Goal: Information Seeking & Learning: Check status

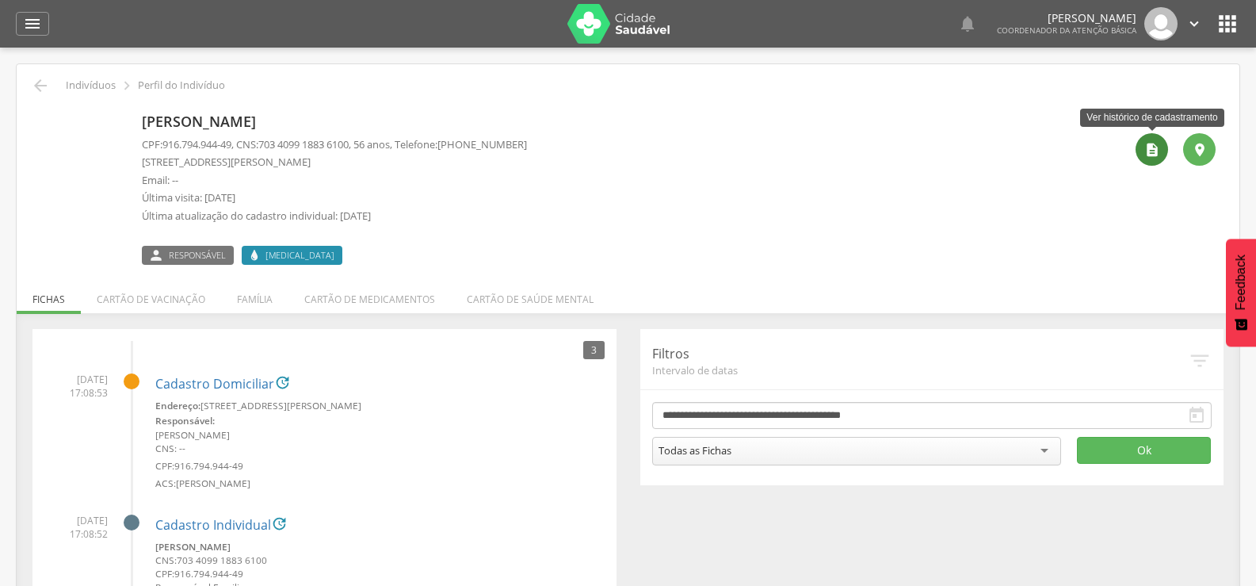
click at [1153, 144] on icon "" at bounding box center [1153, 150] width 16 height 16
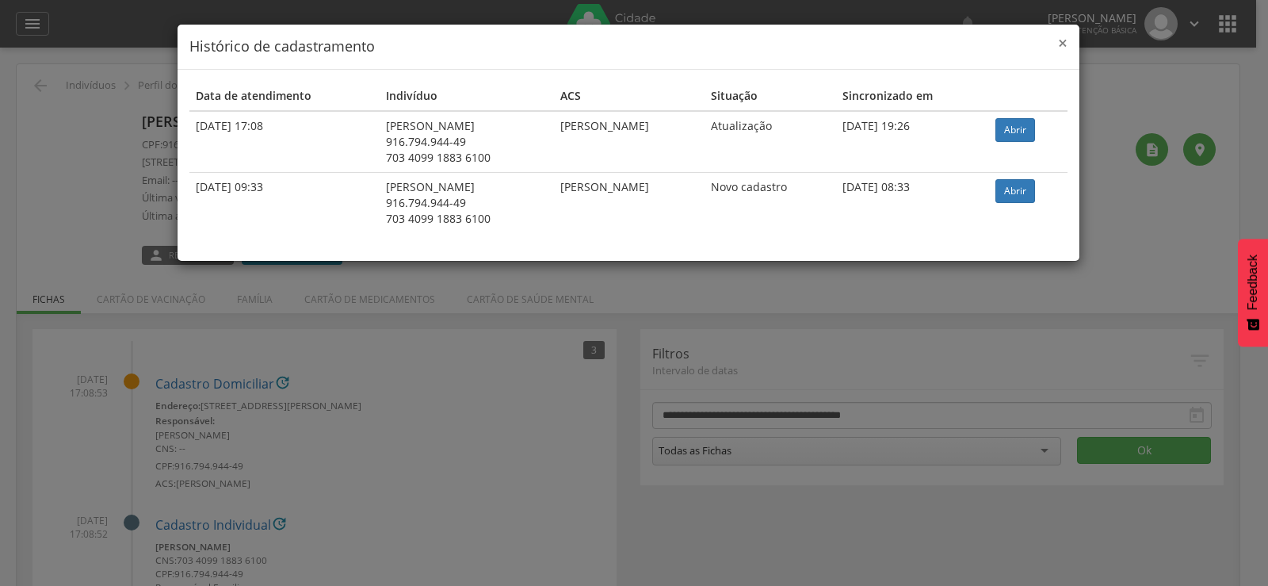
click at [1062, 47] on span "×" at bounding box center [1063, 43] width 10 height 22
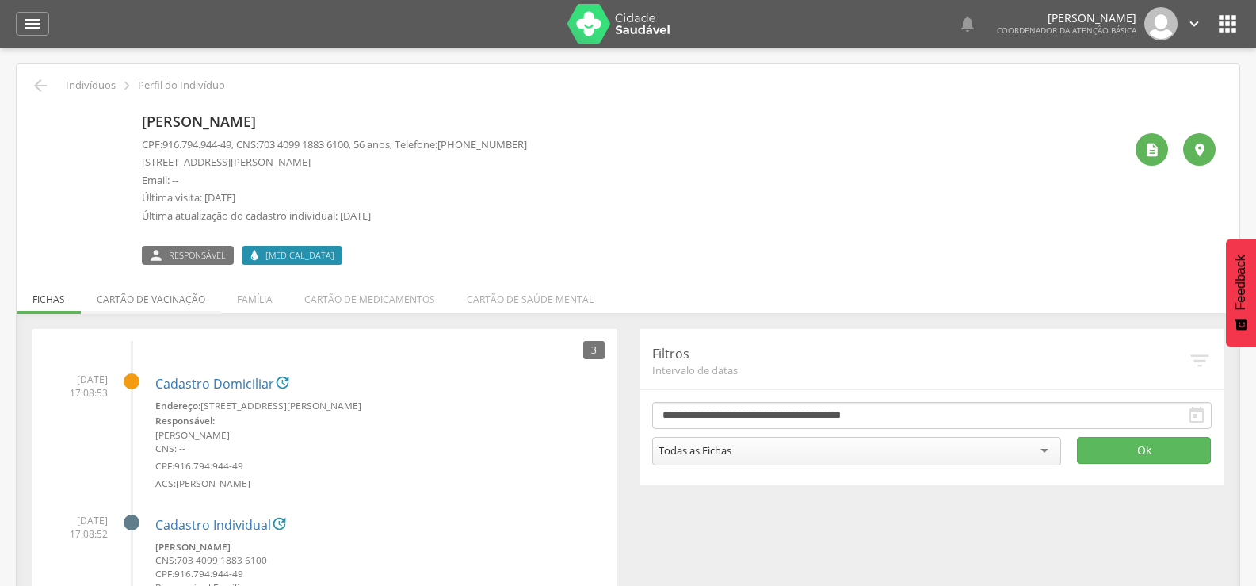
click at [144, 304] on li "Cartão de vacinação" at bounding box center [151, 295] width 140 height 37
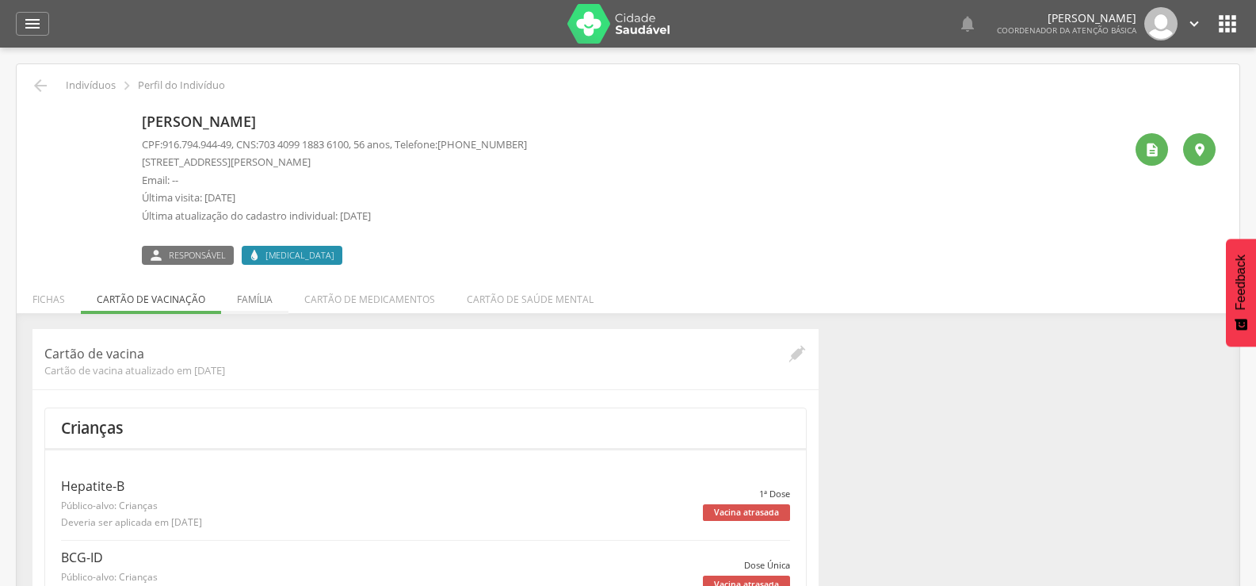
click at [250, 300] on li "Família" at bounding box center [254, 295] width 67 height 37
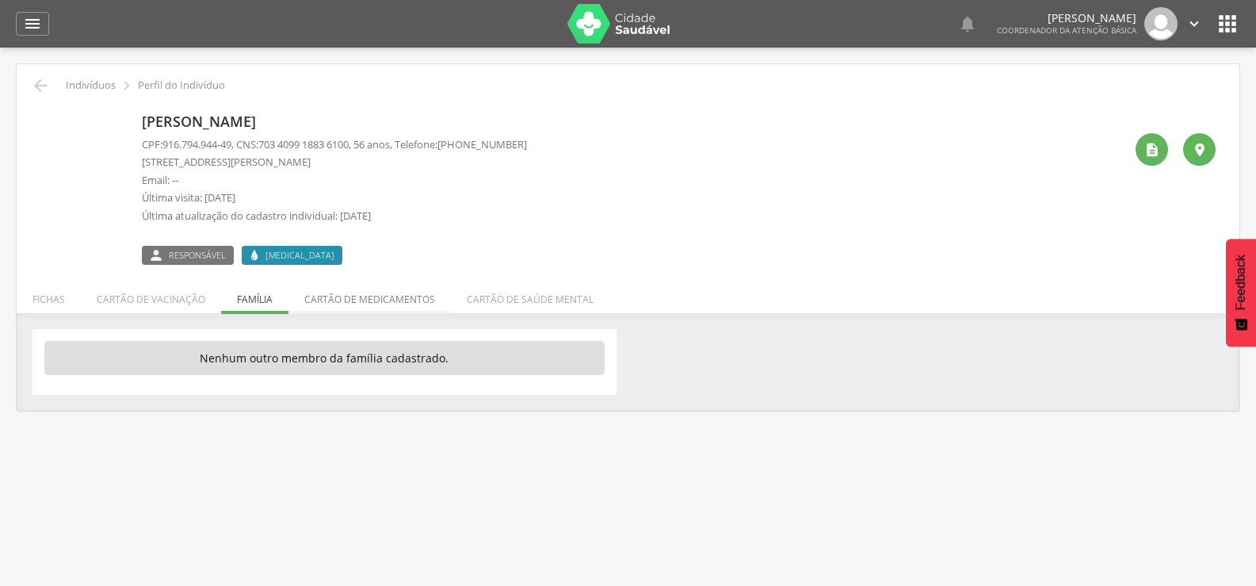
click at [355, 300] on li "Cartão de medicamentos" at bounding box center [370, 295] width 162 height 37
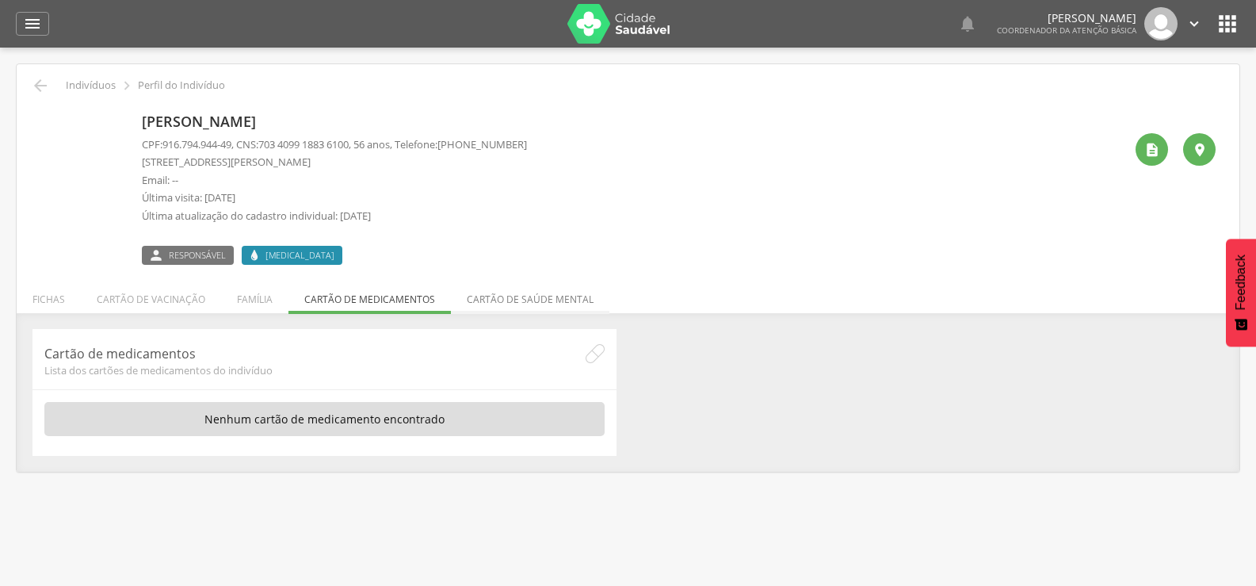
click at [480, 300] on li "Cartão de saúde mental" at bounding box center [530, 295] width 159 height 37
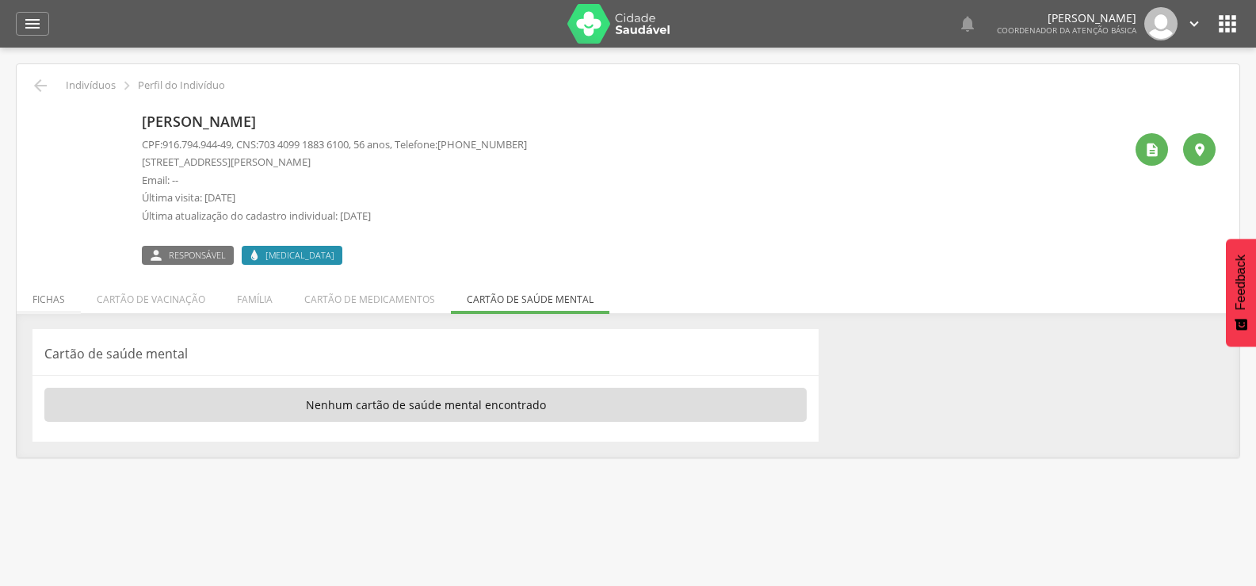
click at [55, 302] on li "Fichas" at bounding box center [49, 295] width 64 height 37
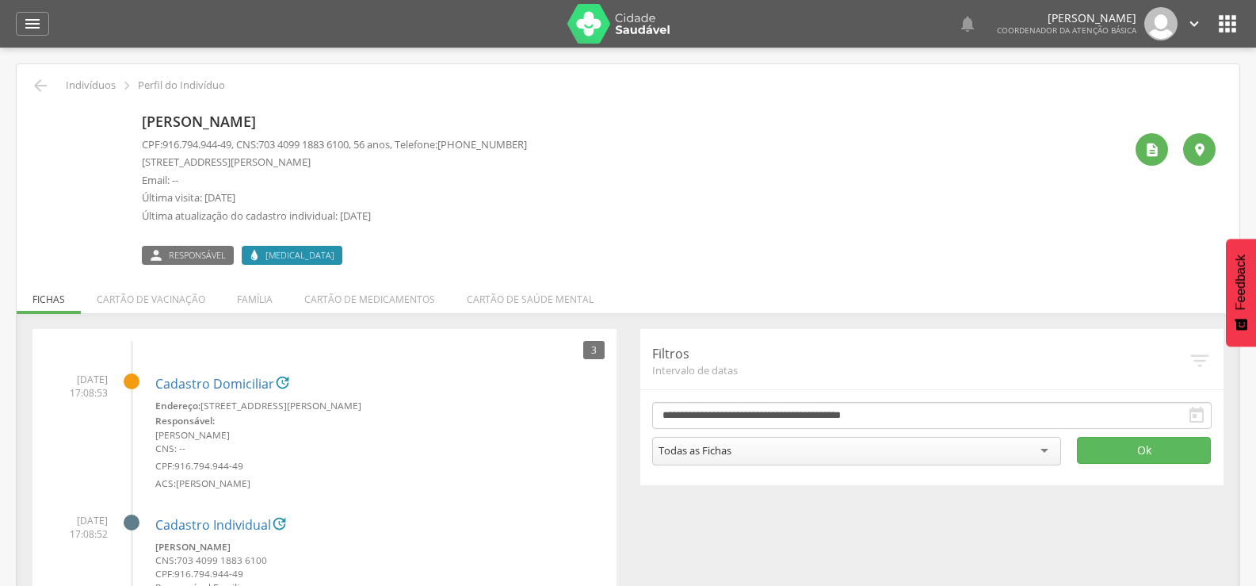
click at [1227, 23] on icon "" at bounding box center [1227, 23] width 25 height 25
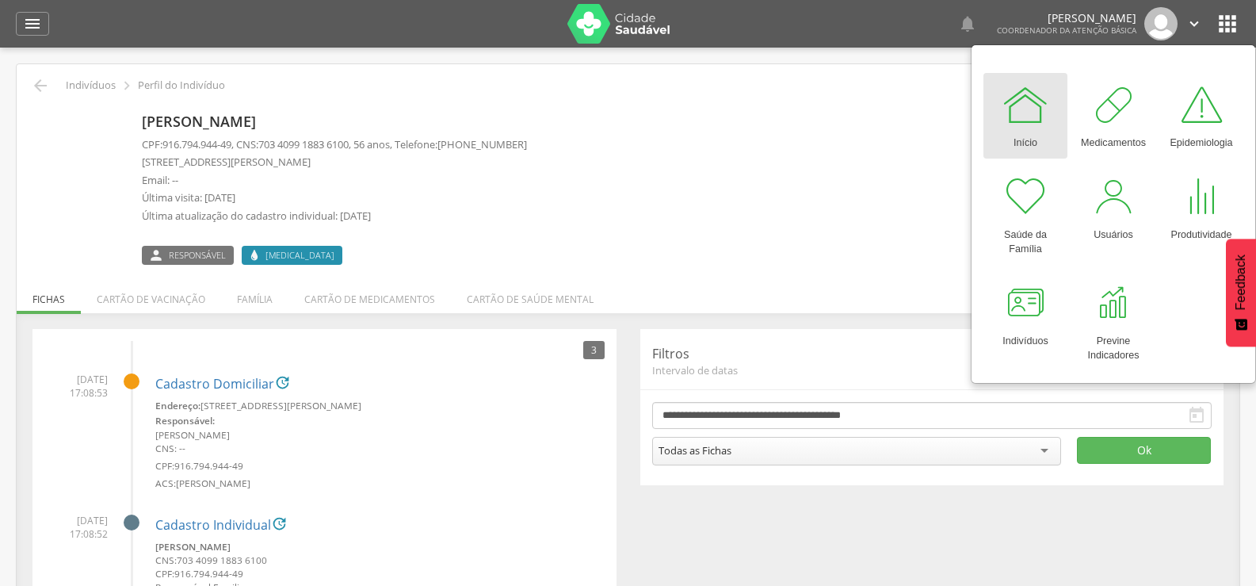
click at [327, 150] on span "703 4099 1883 6100" at bounding box center [303, 144] width 90 height 14
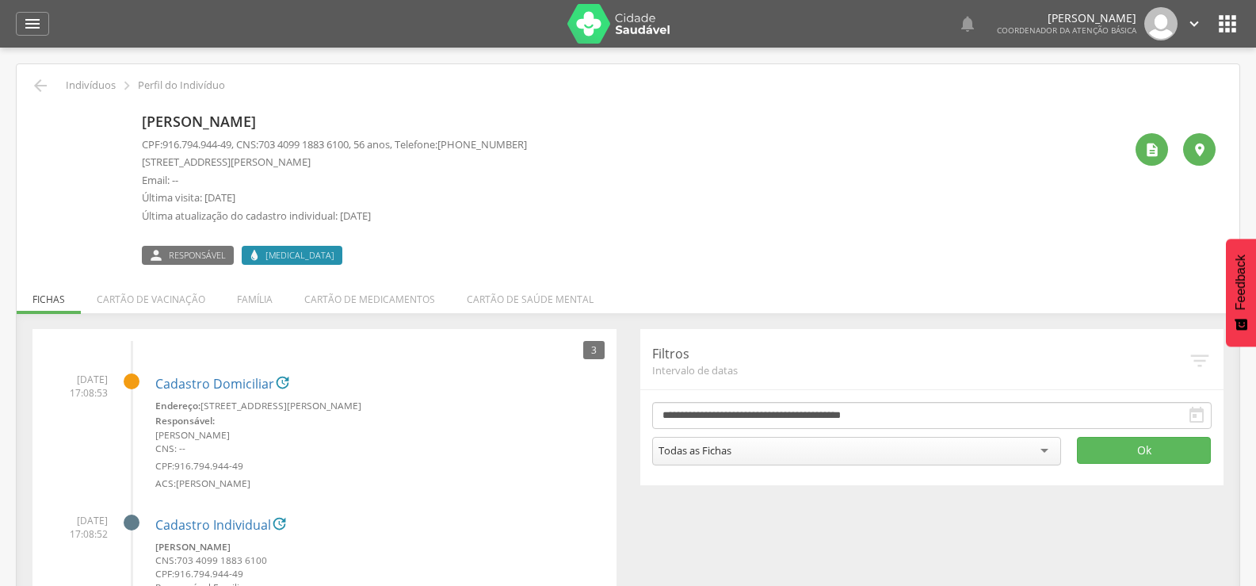
click at [1224, 25] on icon "" at bounding box center [1227, 23] width 25 height 25
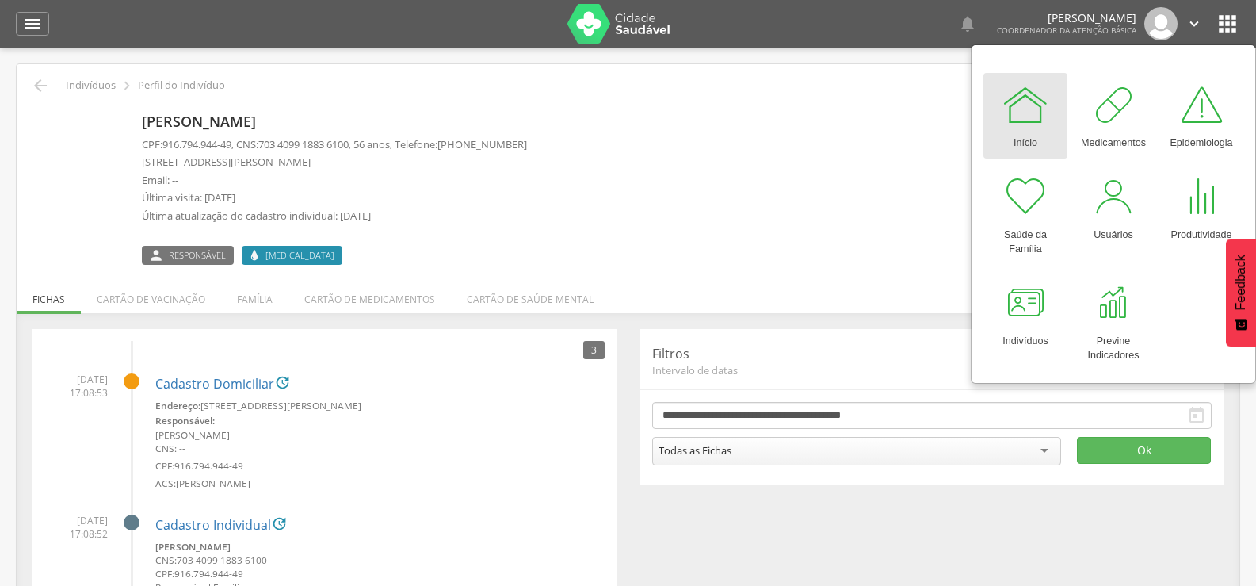
click at [284, 101] on div "[PERSON_NAME] CPF: 916.794.944-49 , CNS: [PHONE_NUMBER] , 56 anos, Telefone: [P…" at bounding box center [628, 180] width 1199 height 170
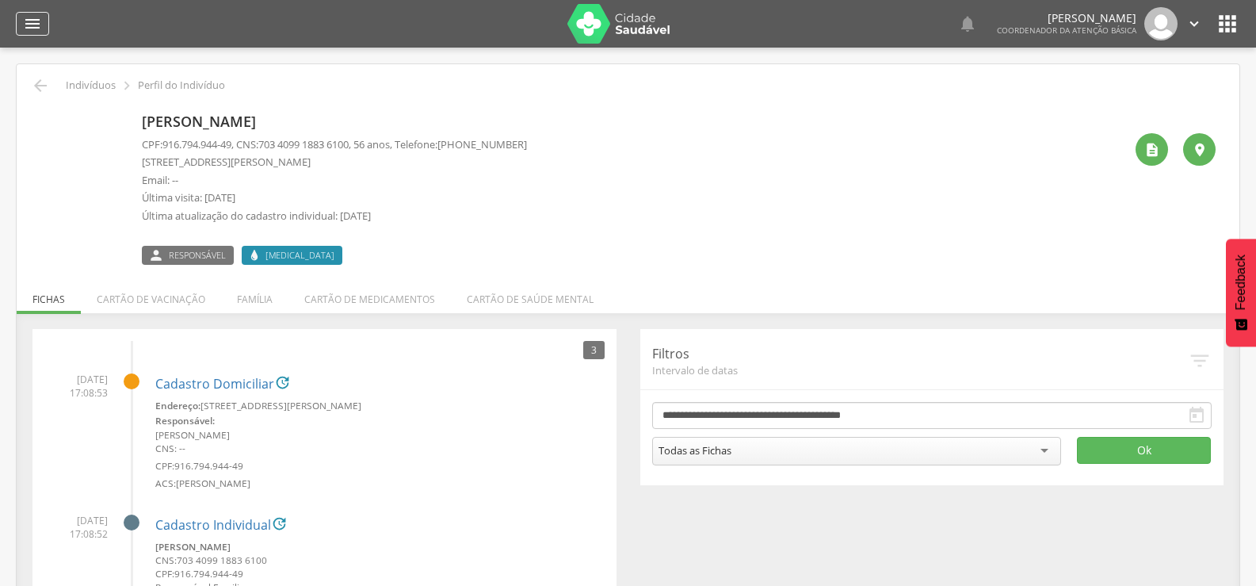
click at [23, 28] on icon "" at bounding box center [32, 23] width 19 height 19
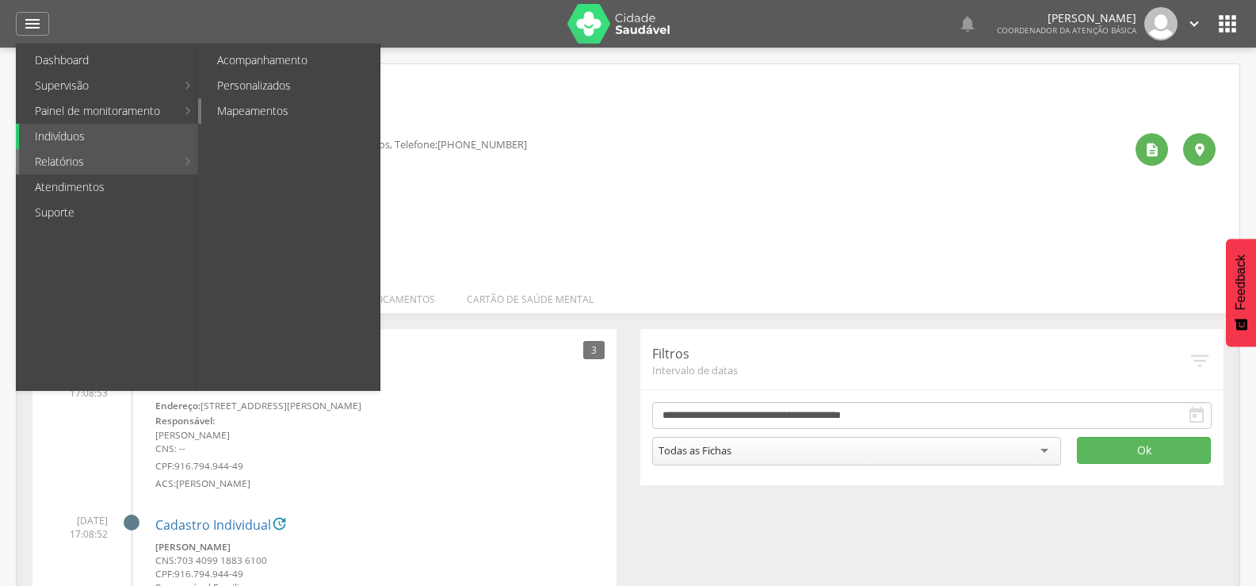
click at [283, 104] on link "Mapeamentos" at bounding box center [290, 110] width 178 height 25
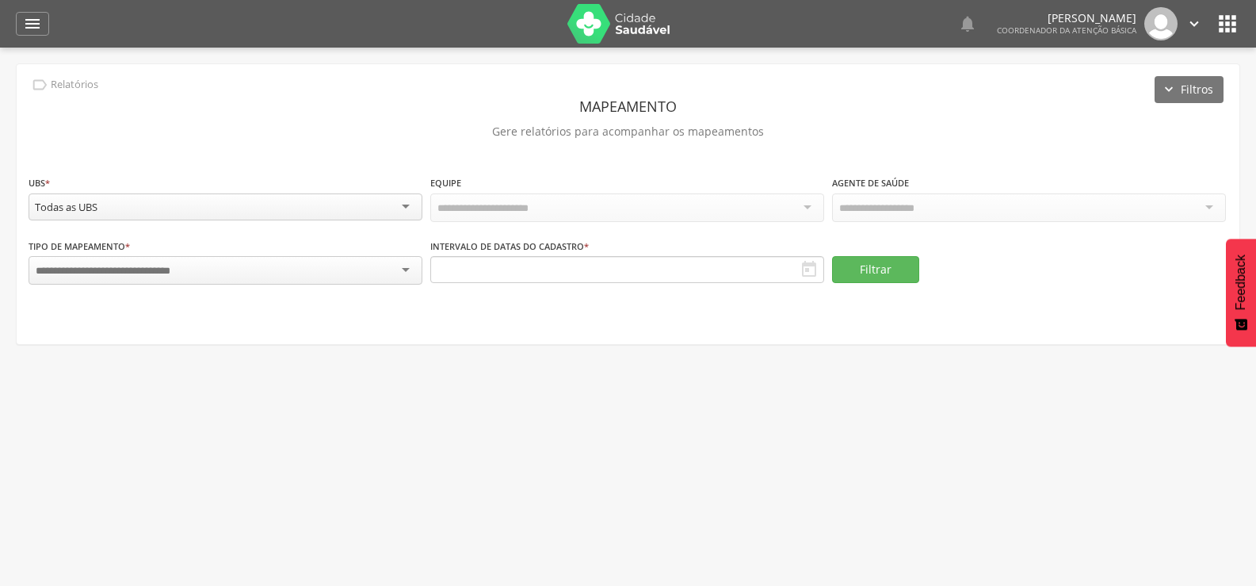
click at [319, 201] on div "Todas as UBS" at bounding box center [226, 206] width 394 height 27
click at [583, 204] on div "Todas Equipes" at bounding box center [627, 206] width 394 height 27
click at [284, 257] on div at bounding box center [226, 268] width 394 height 29
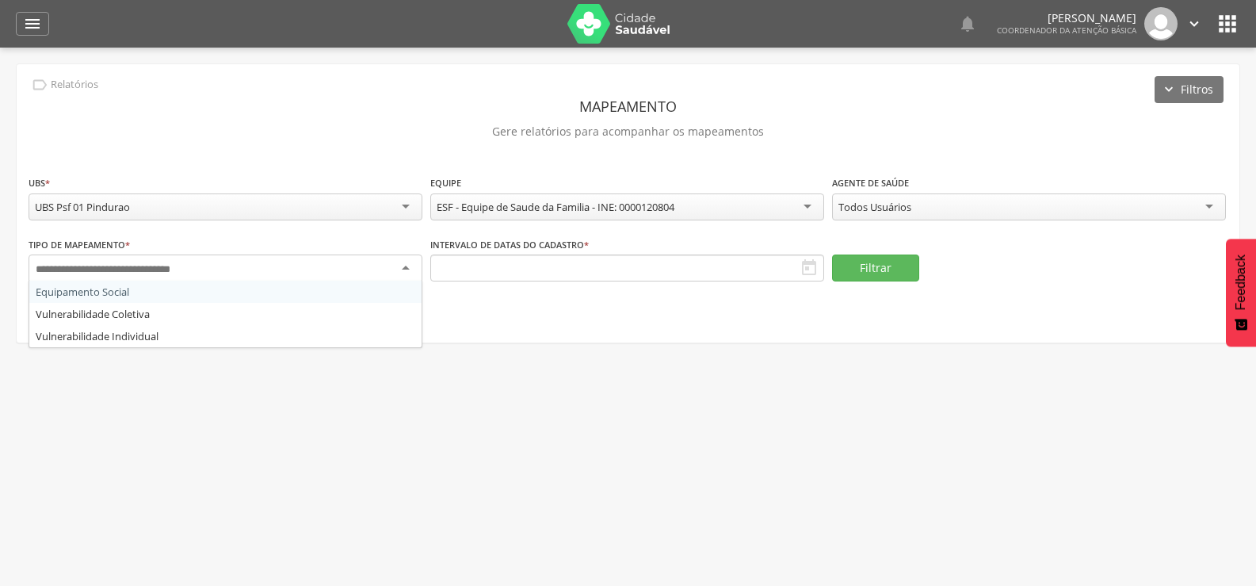
click at [745, 285] on div "Intervalo de datas do cadastro *  Campo obrigatório" at bounding box center [627, 267] width 394 height 63
click at [36, 22] on icon "" at bounding box center [32, 23] width 19 height 19
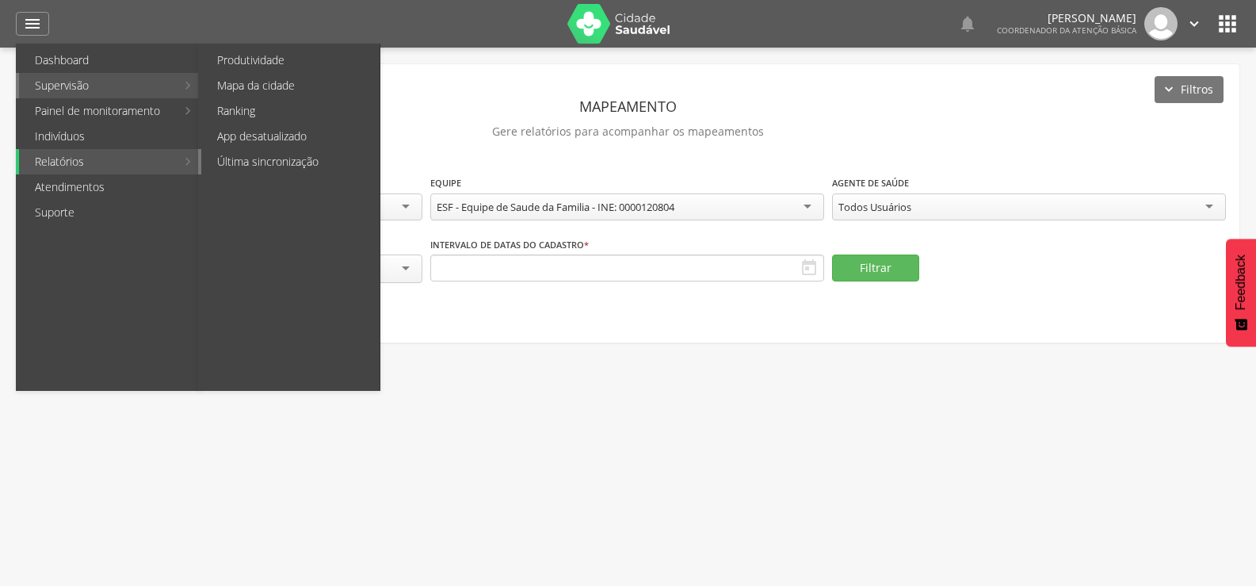
click at [299, 163] on link "Última sincronização" at bounding box center [290, 161] width 178 height 25
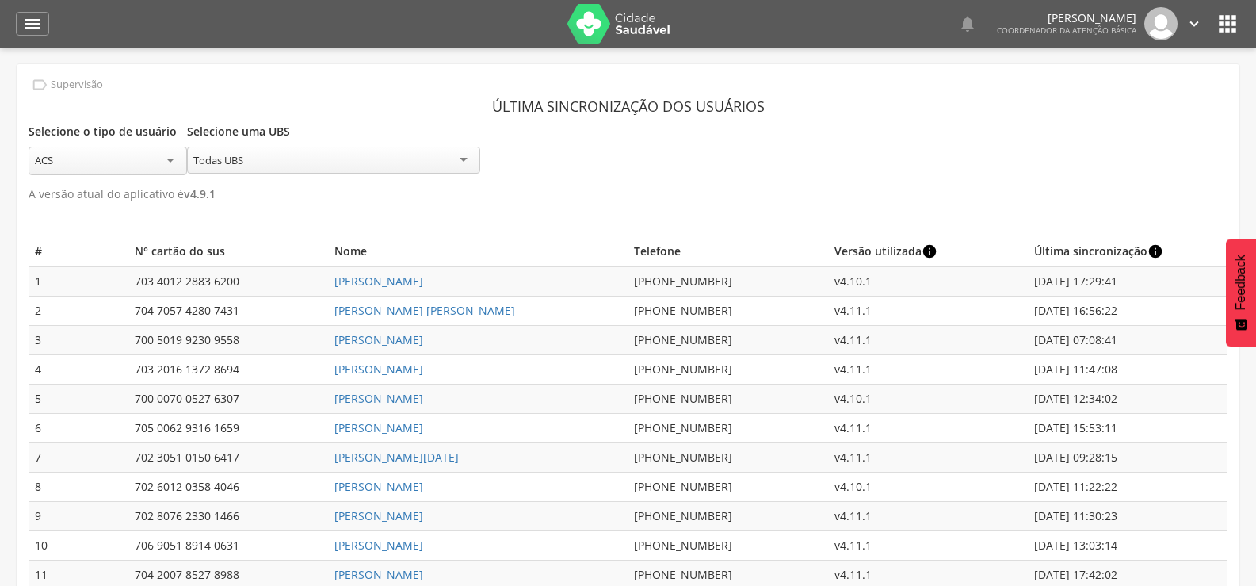
click at [9, 29] on header " Dashboard Supervisão Produtividade Mapa da cidade Ranking App desatualizado Ú…" at bounding box center [628, 24] width 1256 height 48
click at [39, 33] on div "" at bounding box center [32, 24] width 33 height 24
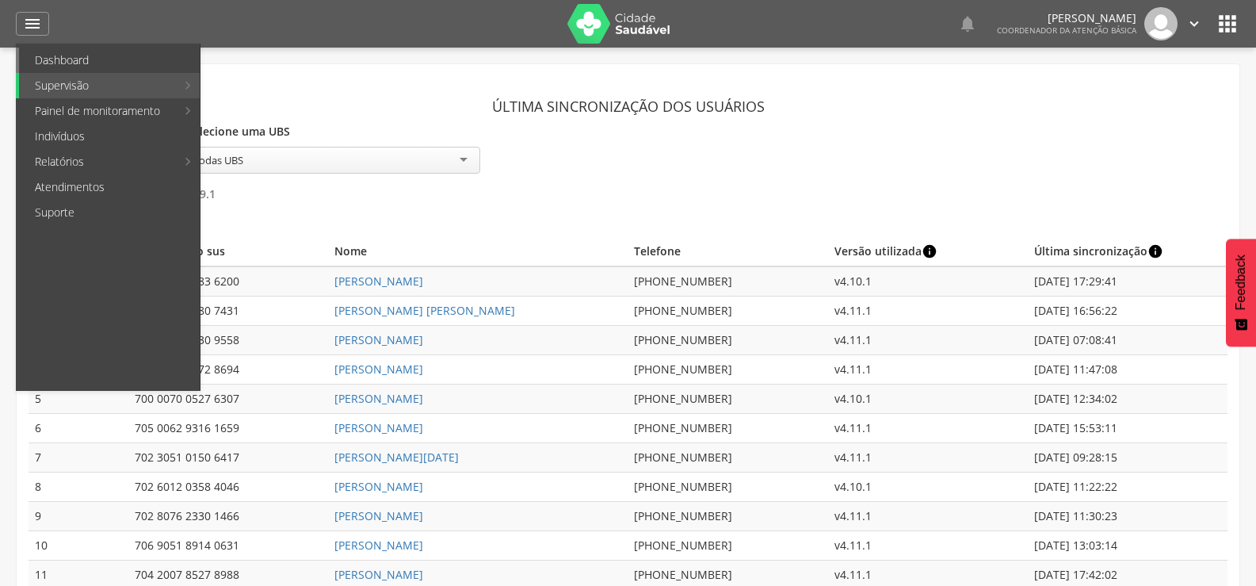
click at [89, 58] on link "Dashboard" at bounding box center [109, 60] width 181 height 25
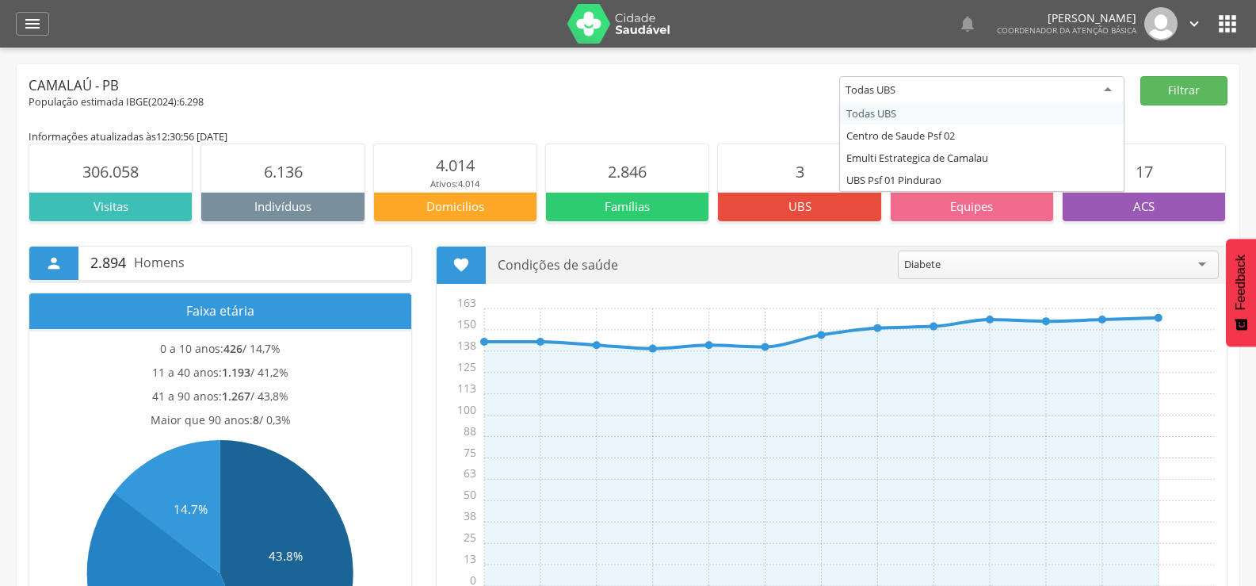
click at [1025, 98] on div "Todas UBS" at bounding box center [981, 90] width 285 height 29
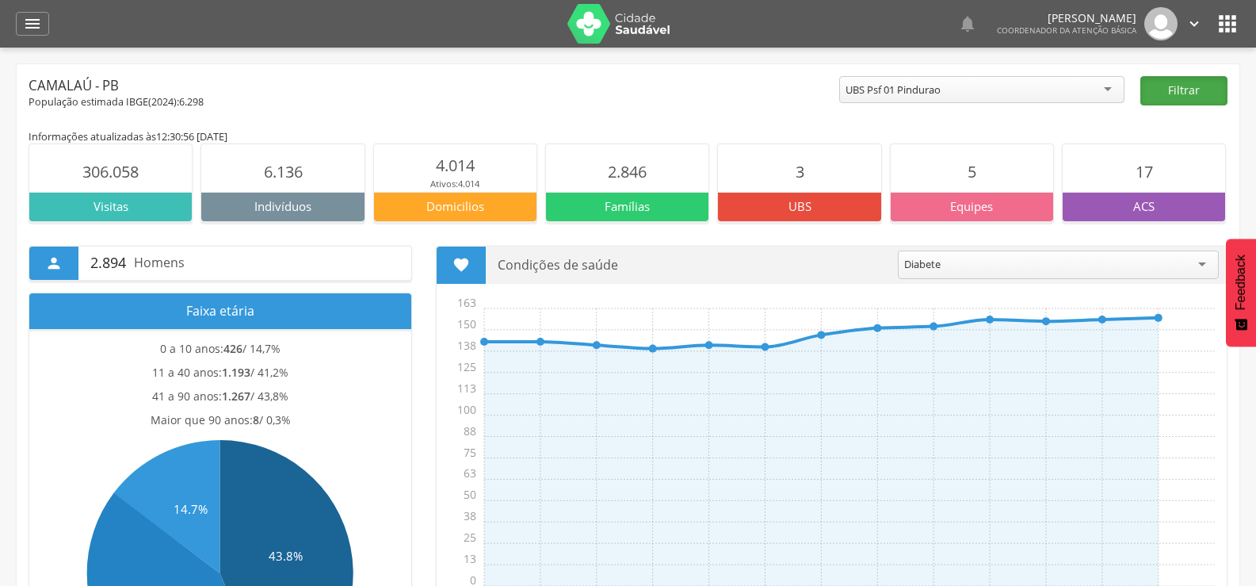
click at [1201, 88] on button "Filtrar" at bounding box center [1184, 90] width 87 height 29
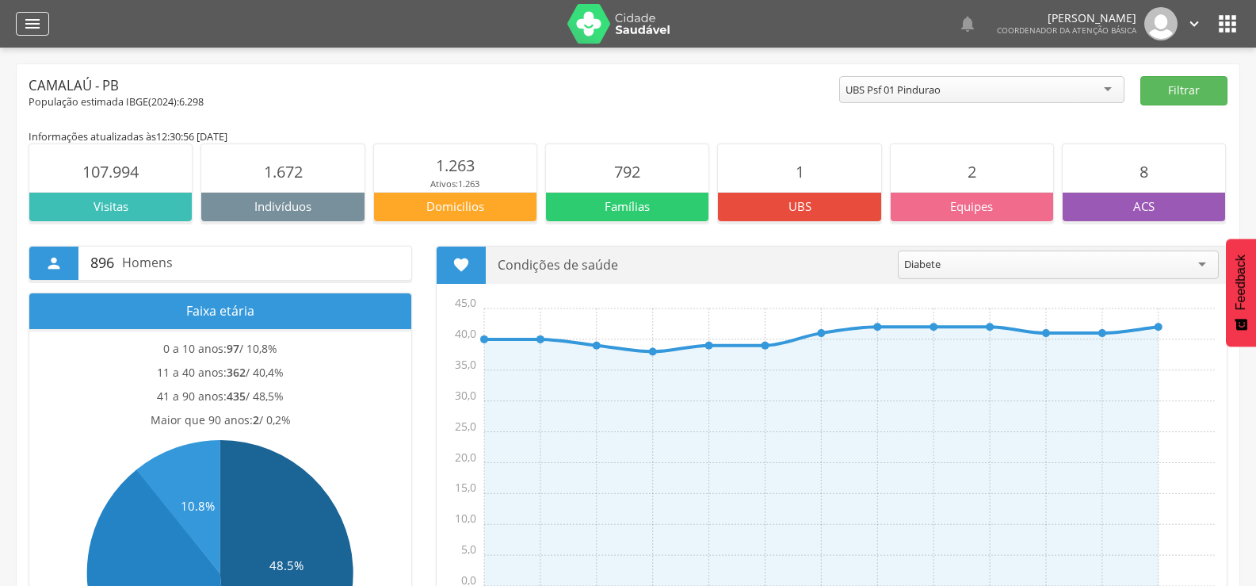
click at [30, 19] on icon "" at bounding box center [32, 23] width 19 height 19
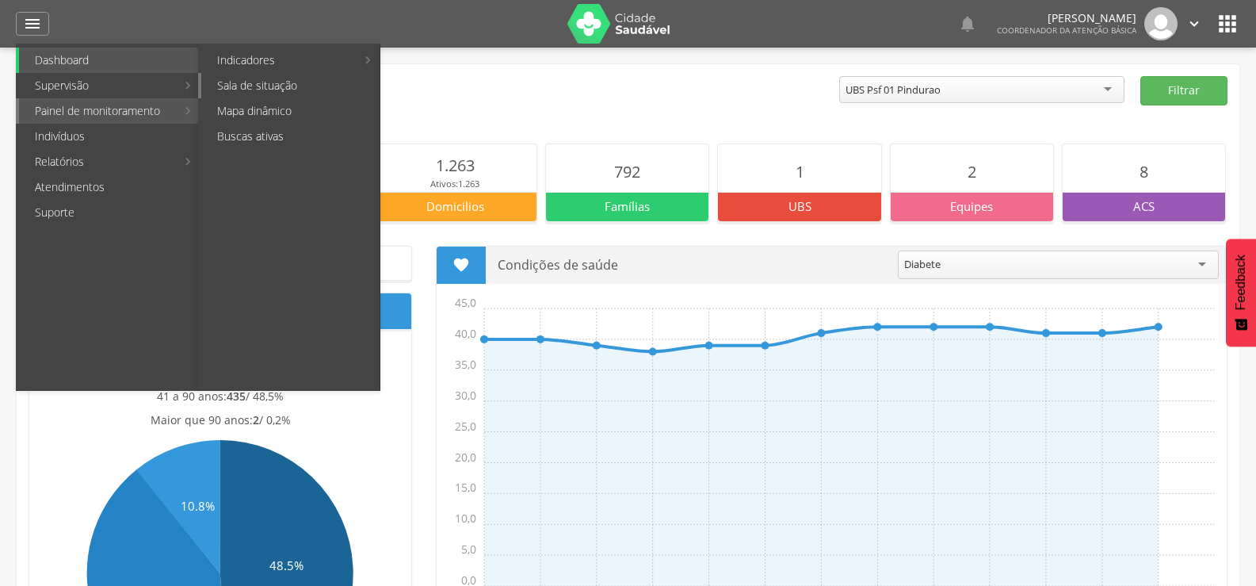
click at [292, 79] on link "Sala de situação" at bounding box center [290, 85] width 178 height 25
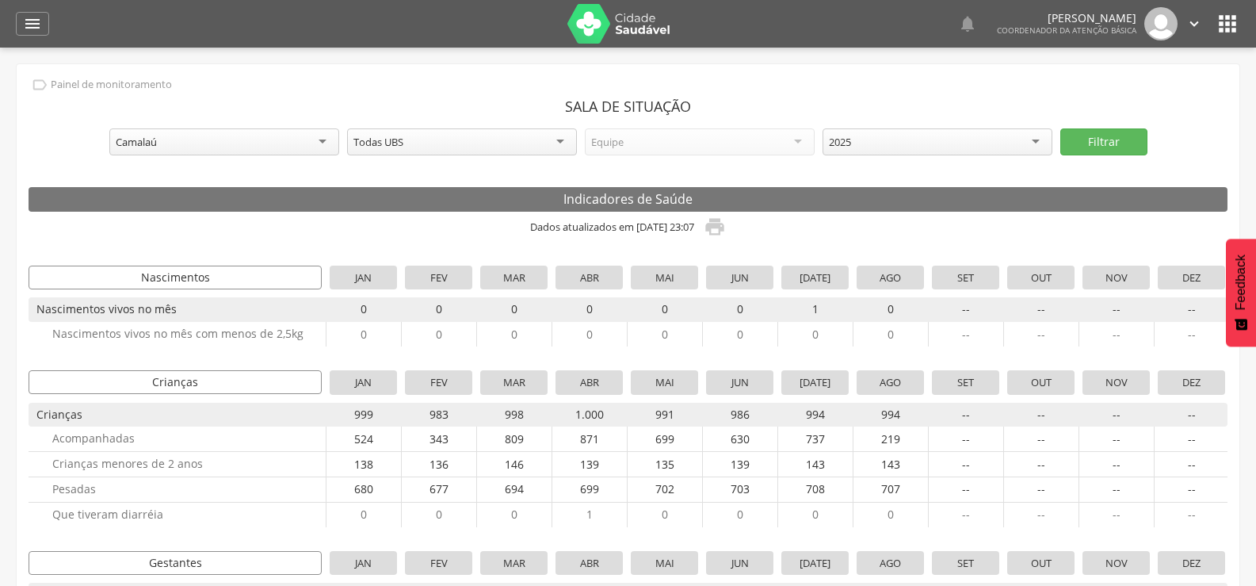
click at [314, 135] on div "Camalaú" at bounding box center [224, 141] width 230 height 27
click at [322, 147] on div "Camalaú" at bounding box center [224, 141] width 230 height 27
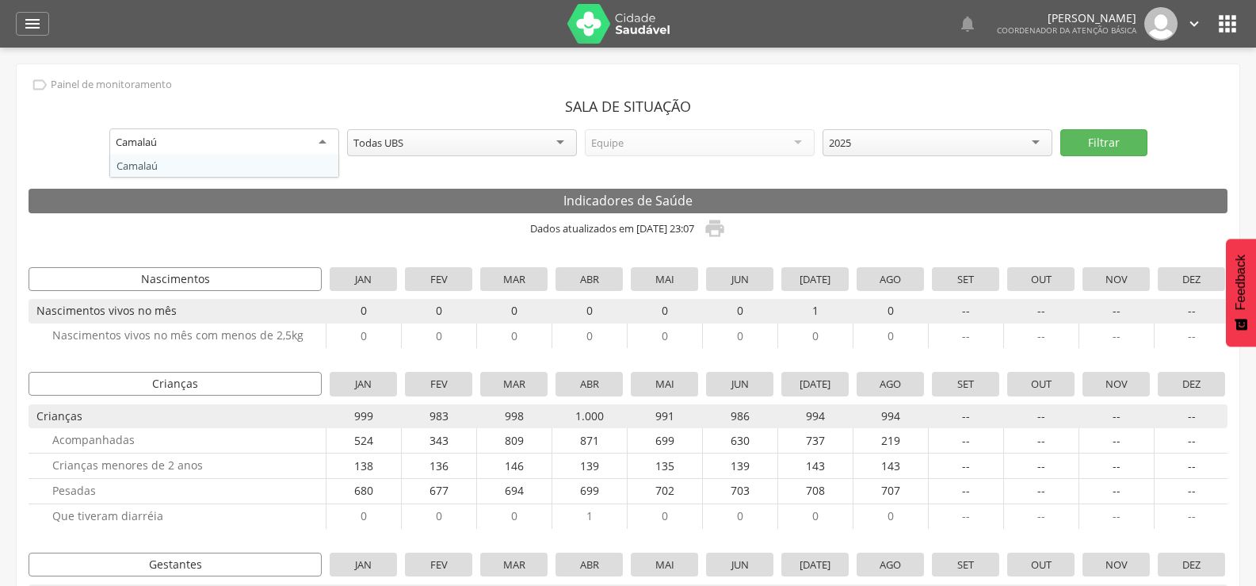
click at [484, 144] on div "Todas UBS" at bounding box center [462, 142] width 230 height 27
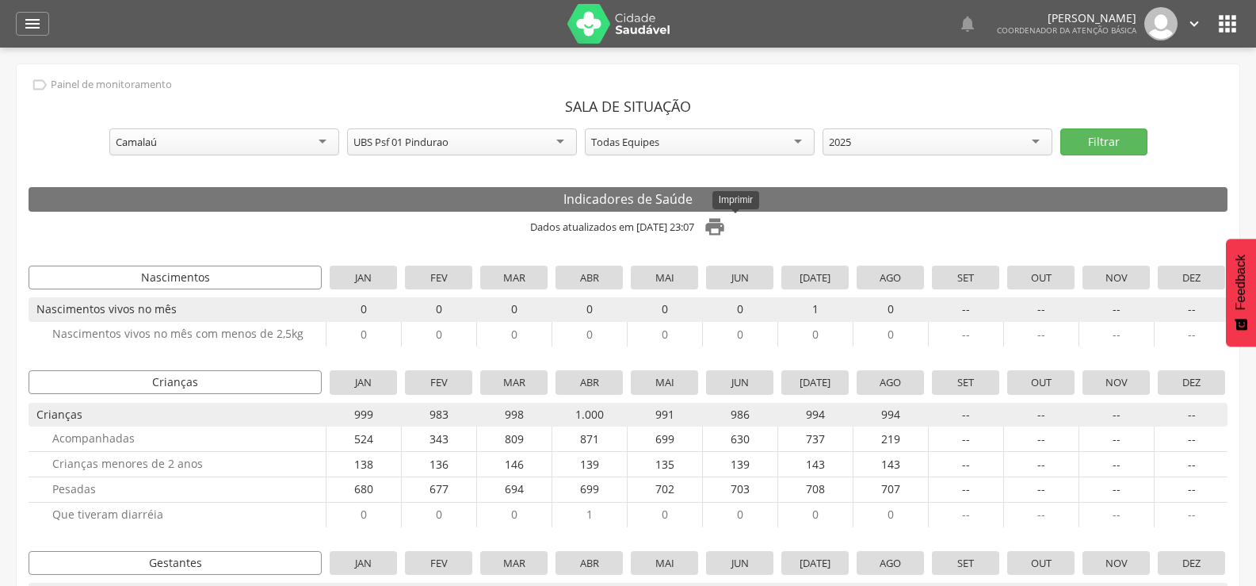
click at [726, 225] on icon "" at bounding box center [715, 227] width 22 height 22
click at [689, 135] on div "Todas Equipes" at bounding box center [700, 141] width 230 height 27
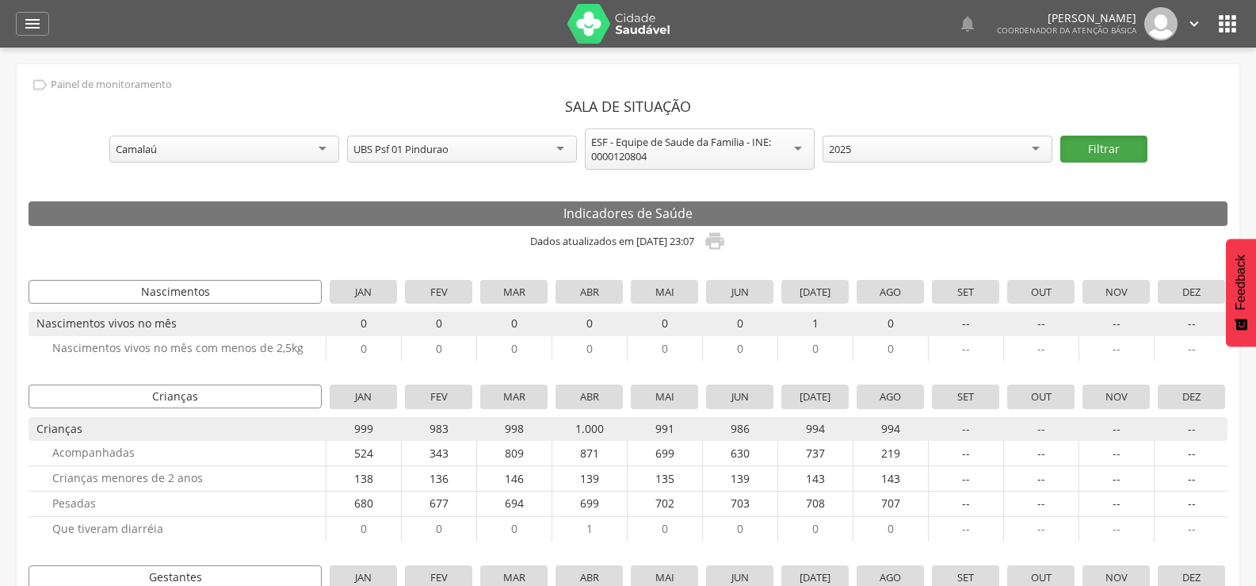
click at [1105, 147] on button "Filtrar" at bounding box center [1104, 149] width 87 height 27
click at [726, 243] on icon "" at bounding box center [715, 241] width 22 height 22
